Goal: Transaction & Acquisition: Purchase product/service

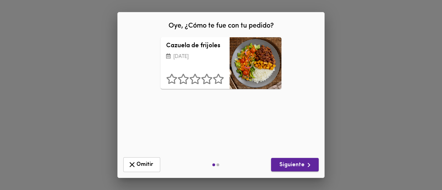
click at [289, 166] on span "Siguiente" at bounding box center [294, 165] width 37 height 9
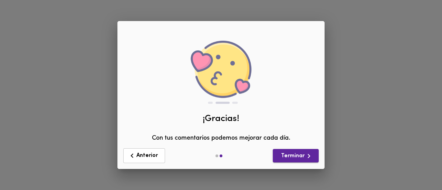
click at [289, 155] on span "Terminar" at bounding box center [295, 156] width 35 height 9
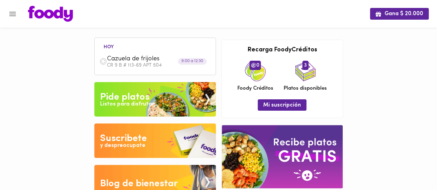
click at [123, 87] on img at bounding box center [154, 99] width 121 height 35
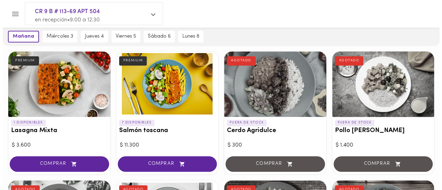
scroll to position [309, 0]
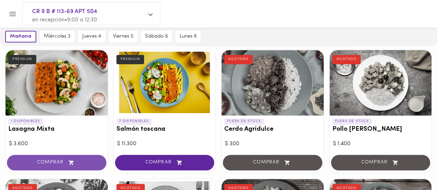
click at [40, 164] on span "COMPRAR" at bounding box center [57, 163] width 82 height 6
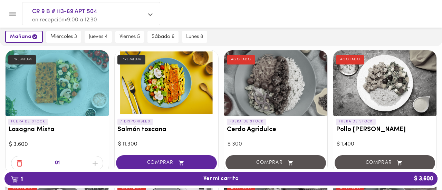
scroll to position [310, 0]
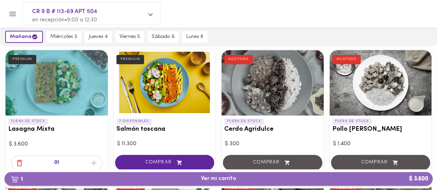
click at [219, 182] on span "1 Ver mi carrito $ 3.600" at bounding box center [218, 179] width 35 height 7
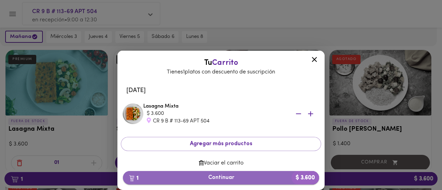
click at [228, 178] on span "1 Continuar $ 3.600" at bounding box center [220, 178] width 185 height 7
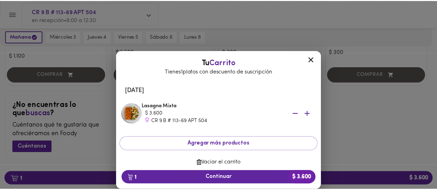
scroll to position [792, 0]
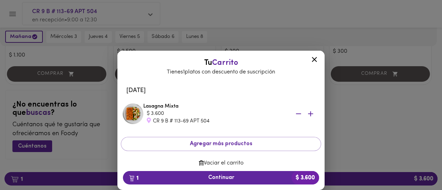
click at [314, 60] on icon at bounding box center [314, 59] width 5 height 5
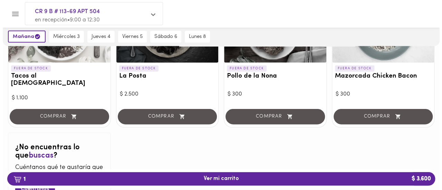
scroll to position [792, 0]
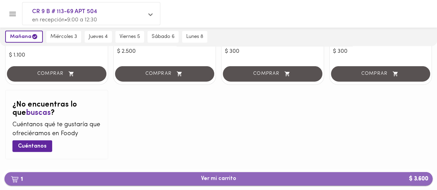
click at [226, 182] on span "1 Ver mi carrito $ 3.600" at bounding box center [218, 179] width 35 height 7
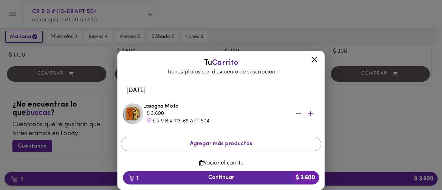
click at [226, 182] on button "1 Continuar $ 3.600" at bounding box center [221, 177] width 196 height 13
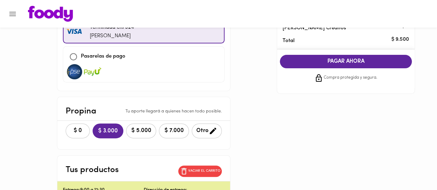
scroll to position [95, 0]
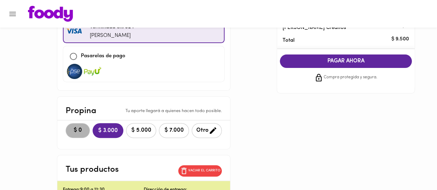
click at [73, 127] on span "$ 0" at bounding box center [77, 130] width 15 height 7
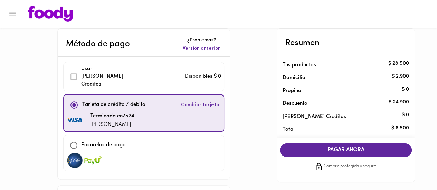
scroll to position [5, 0]
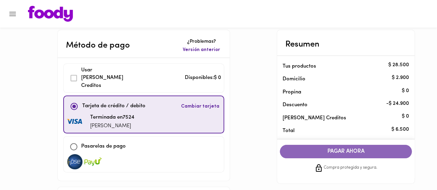
click at [329, 153] on span "PAGAR AHORA" at bounding box center [345, 151] width 118 height 7
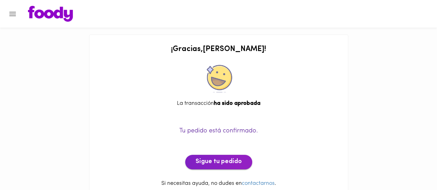
click at [230, 166] on span "Sigue tu pedido" at bounding box center [218, 162] width 46 height 8
